Goal: Communication & Community: Ask a question

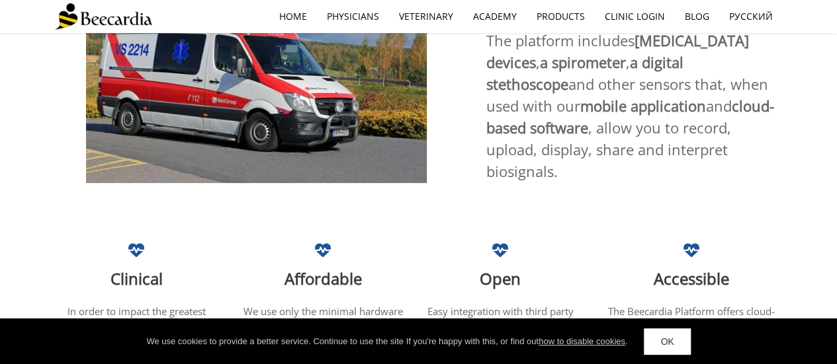
scroll to position [937, 0]
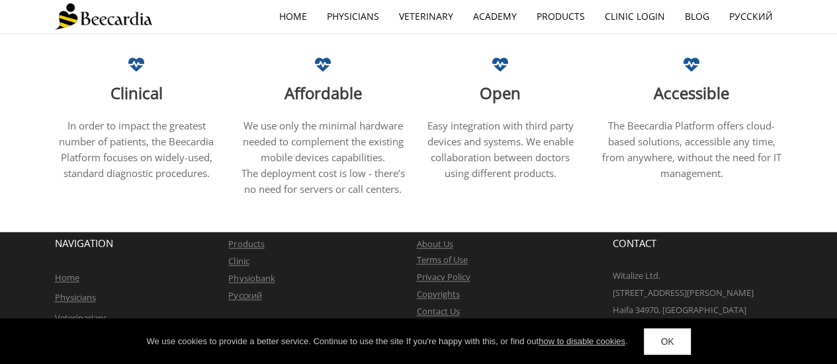
click at [444, 306] on link "Contact Us" at bounding box center [437, 312] width 43 height 12
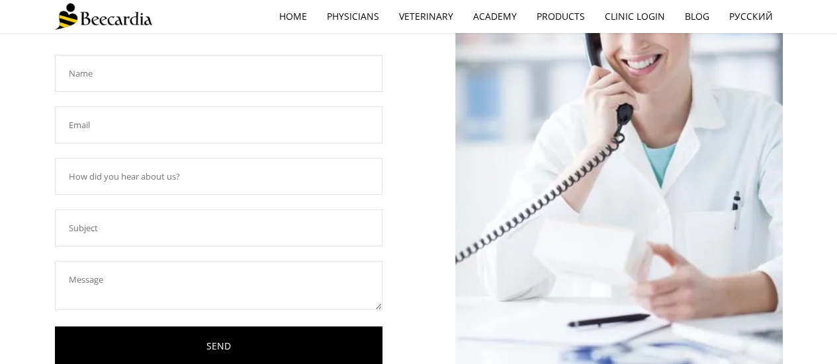
scroll to position [144, 0]
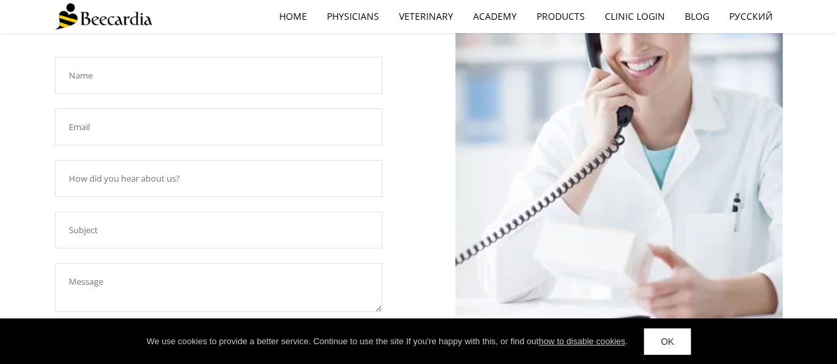
click at [282, 72] on input "text" at bounding box center [218, 75] width 327 height 37
type input "leeyam feldman"
click at [176, 124] on input "text" at bounding box center [218, 126] width 327 height 37
click at [174, 190] on input "text" at bounding box center [218, 178] width 327 height 37
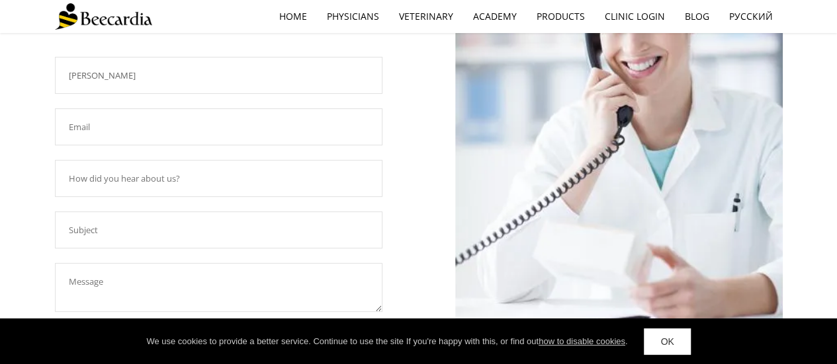
click at [165, 223] on input "text" at bounding box center [218, 230] width 327 height 37
click at [142, 293] on textarea at bounding box center [218, 287] width 327 height 49
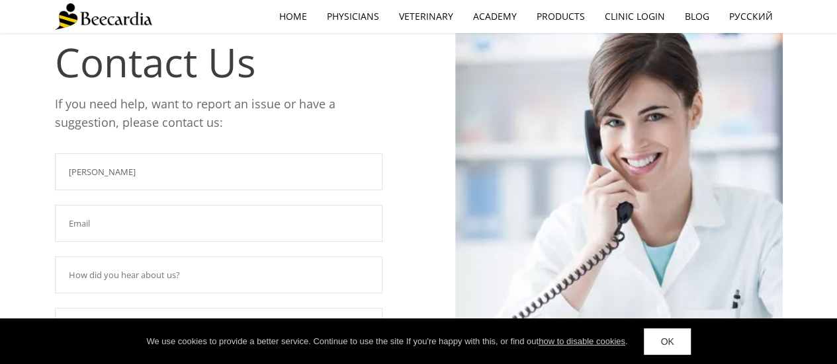
scroll to position [0, 0]
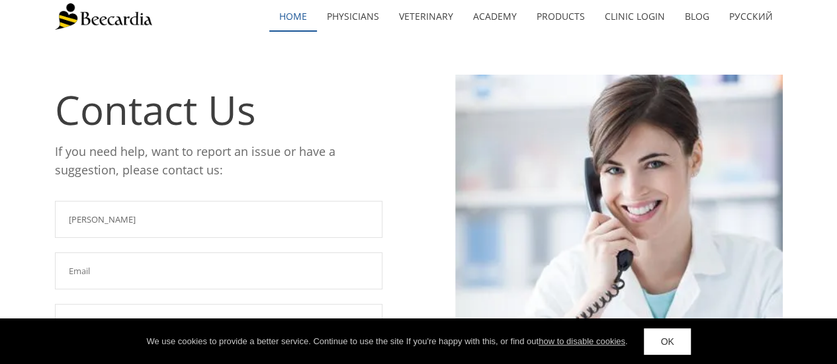
click at [304, 5] on link "home" at bounding box center [293, 16] width 48 height 30
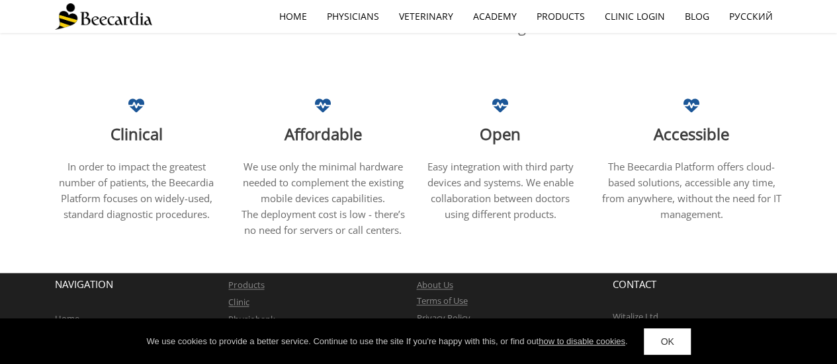
scroll to position [937, 0]
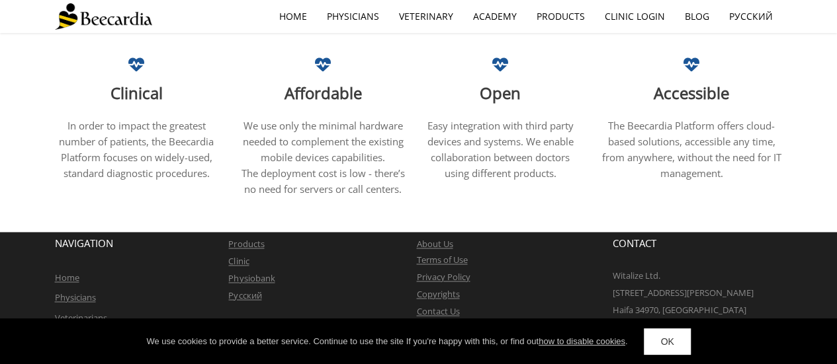
click at [435, 306] on link "Contact Us" at bounding box center [437, 312] width 43 height 12
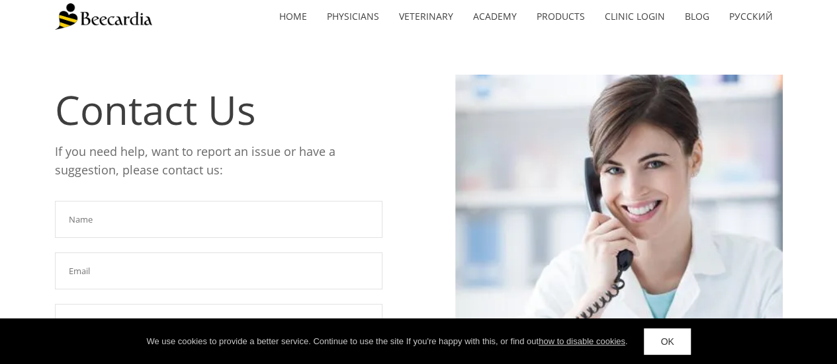
click at [251, 222] on input "text" at bounding box center [218, 219] width 327 height 37
type input "leeyam feldman"
click at [184, 266] on input "text" at bounding box center [218, 271] width 327 height 37
type input "ך"
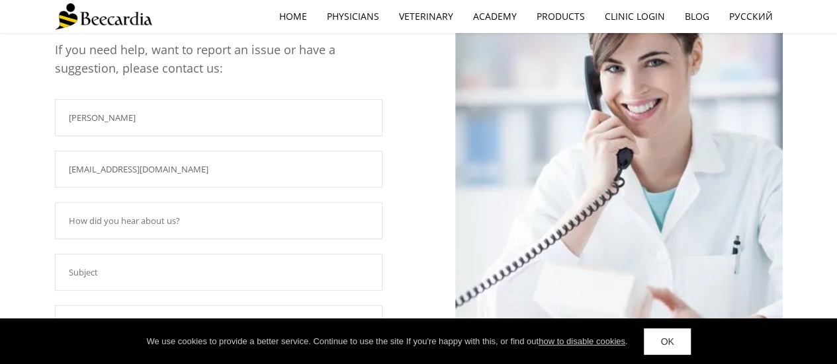
scroll to position [105, 0]
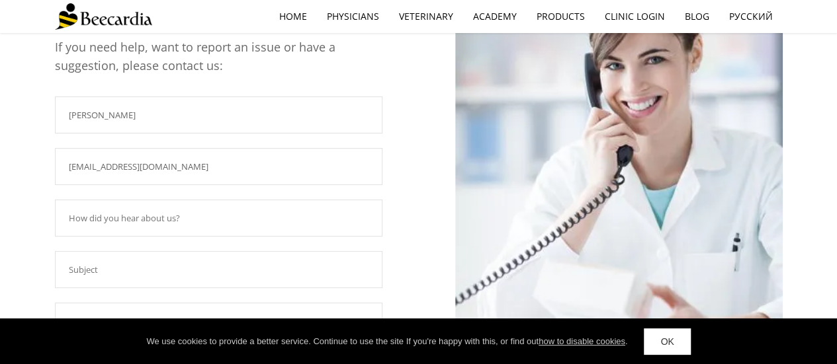
type input "leeyamfeldman@gmail.com"
click at [284, 228] on input "text" at bounding box center [218, 218] width 327 height 37
click at [118, 275] on input "text" at bounding box center [218, 269] width 327 height 37
paste input "Marketing in Japan"
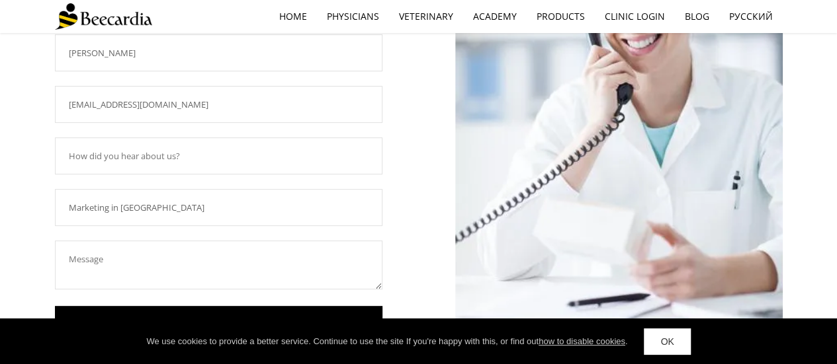
scroll to position [173, 0]
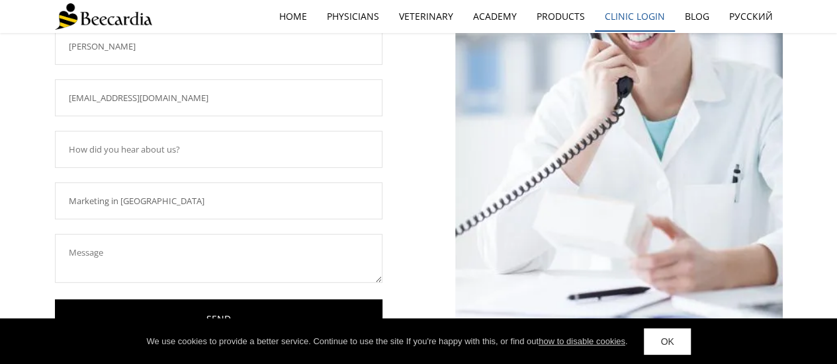
type input "Marketing in Japan"
click at [135, 255] on textarea at bounding box center [218, 258] width 327 height 49
paste textarea "Hello, My name is Lee-Yam from River Enterprise, the company has been marketing…"
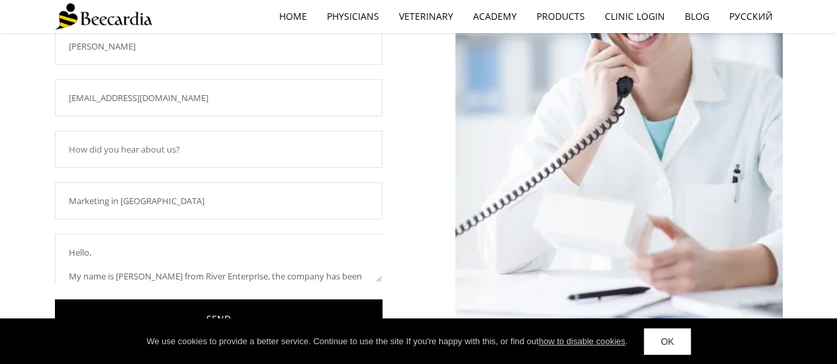
scroll to position [131, 0]
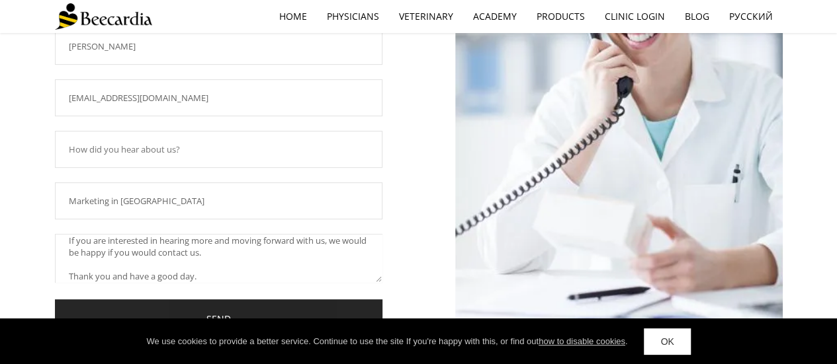
type textarea "Hello, My name is Lee-Yam from River Enterprise, the company has been marketing…"
click at [144, 316] on link "SEND" at bounding box center [218, 320] width 327 height 40
